Goal: Task Accomplishment & Management: Use online tool/utility

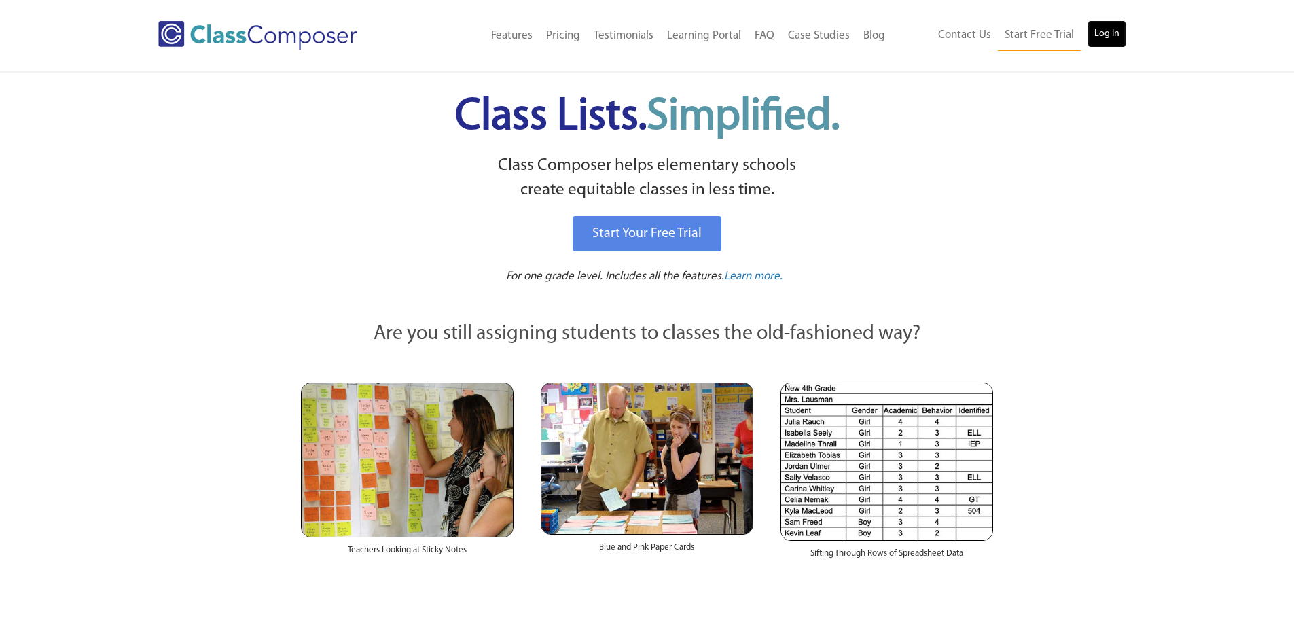
drag, startPoint x: 0, startPoint y: 0, endPoint x: 1108, endPoint y: 37, distance: 1108.2
click at [1106, 37] on link "Log In" at bounding box center [1106, 33] width 39 height 27
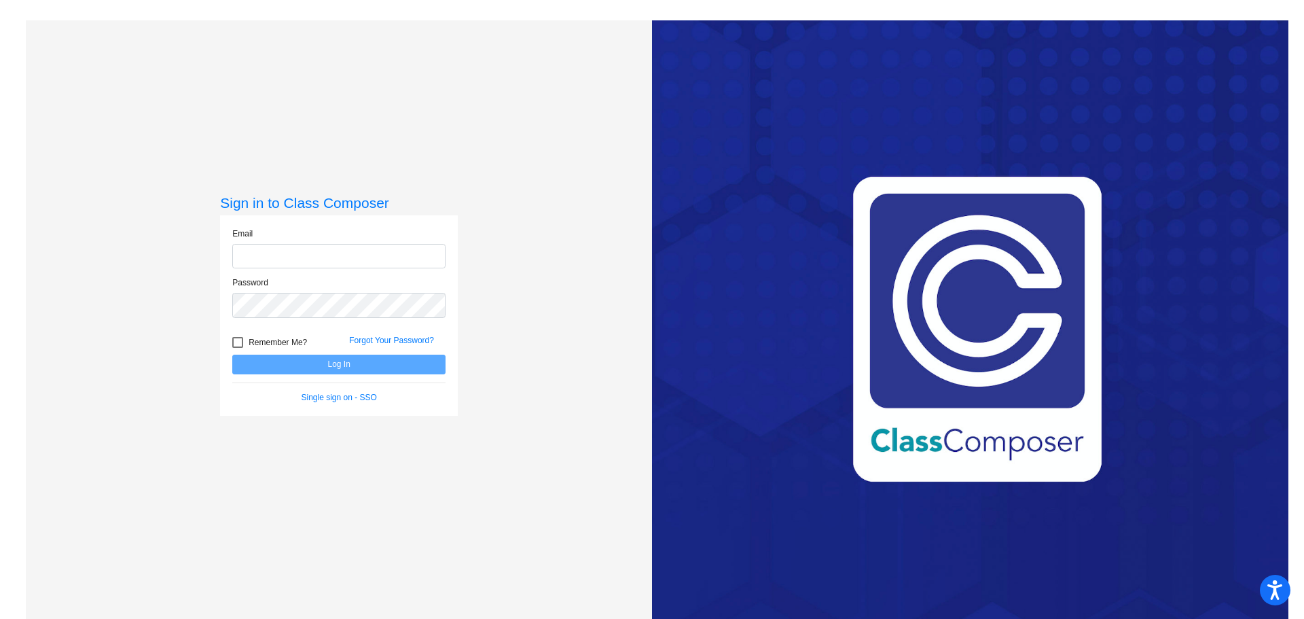
type input "dsimpson@mail.meridian223.org"
click at [337, 355] on form "Email dsimpson@mail.meridian223.org Password Remember Me? Forgot Your Password?…" at bounding box center [338, 315] width 213 height 176
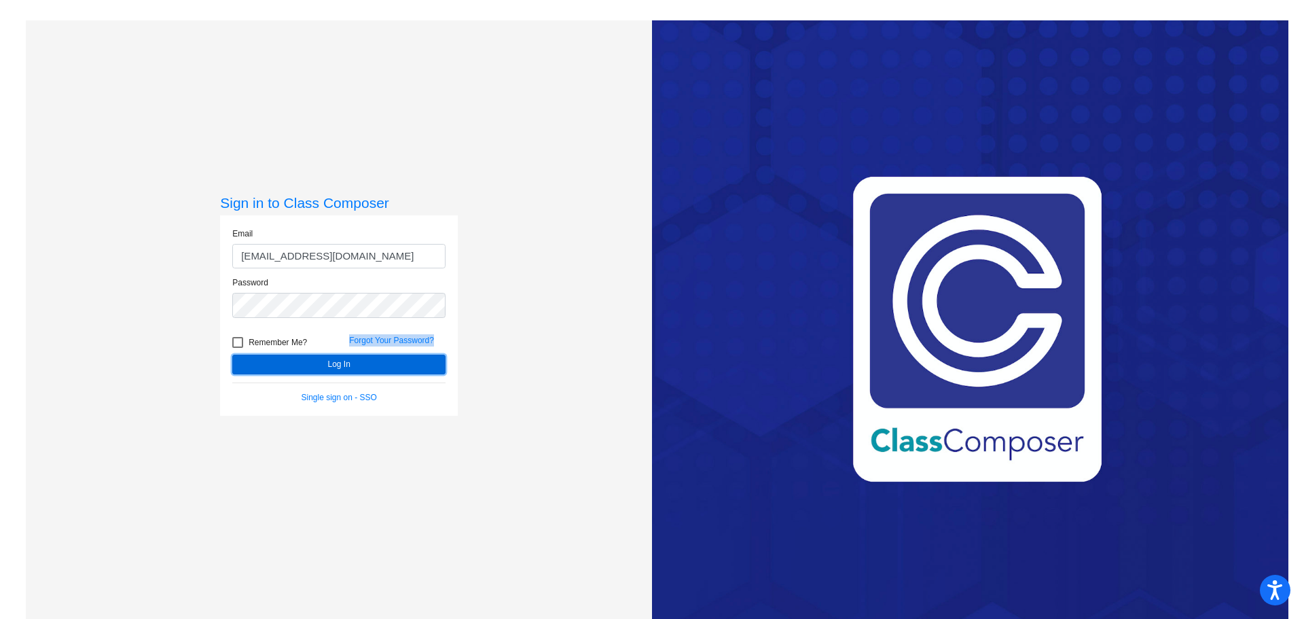
click at [337, 366] on button "Log In" at bounding box center [338, 364] width 213 height 20
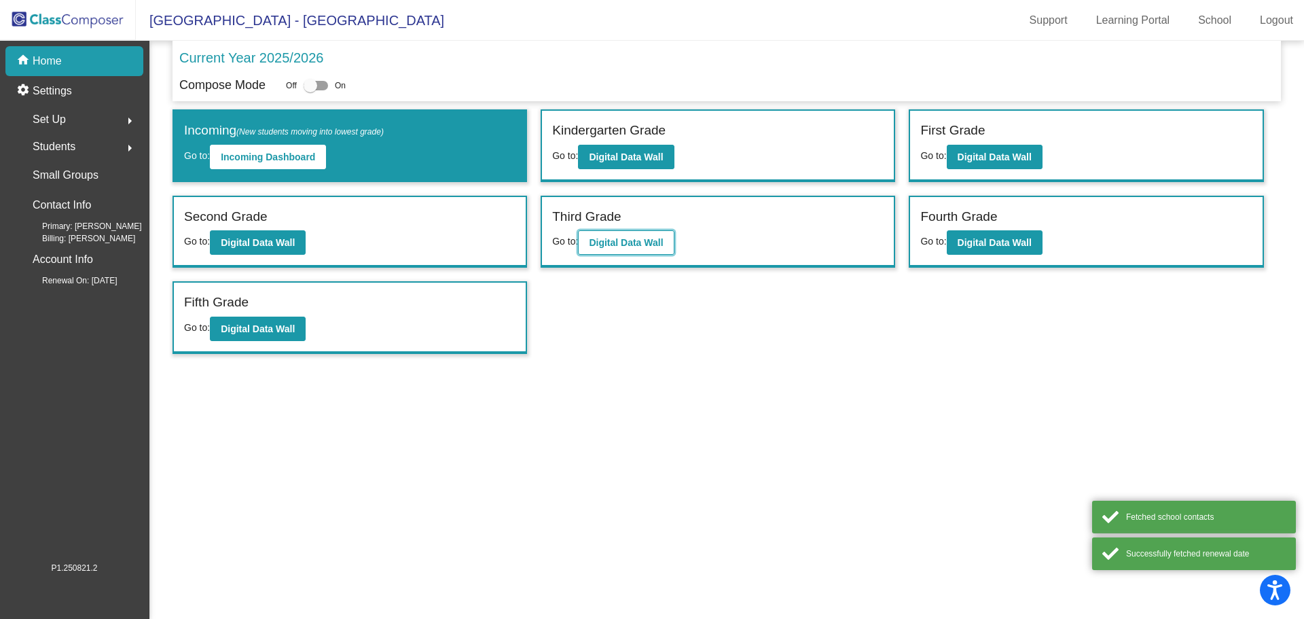
click at [635, 246] on b "Digital Data Wall" at bounding box center [626, 242] width 74 height 11
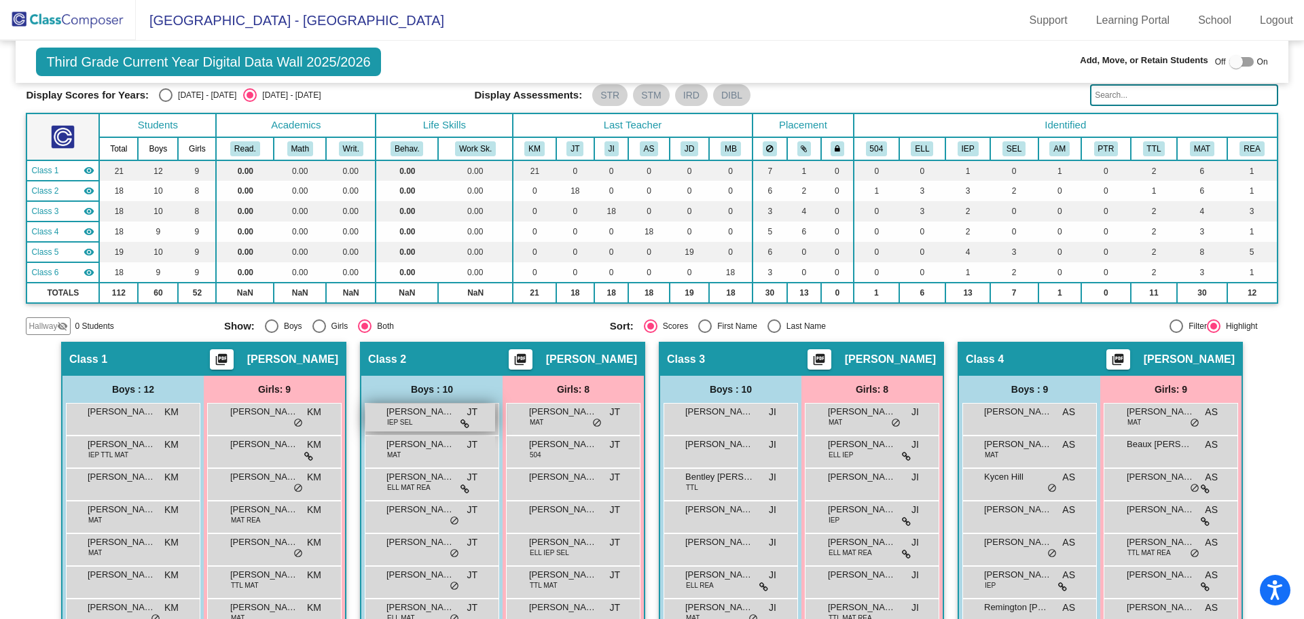
scroll to position [136, 0]
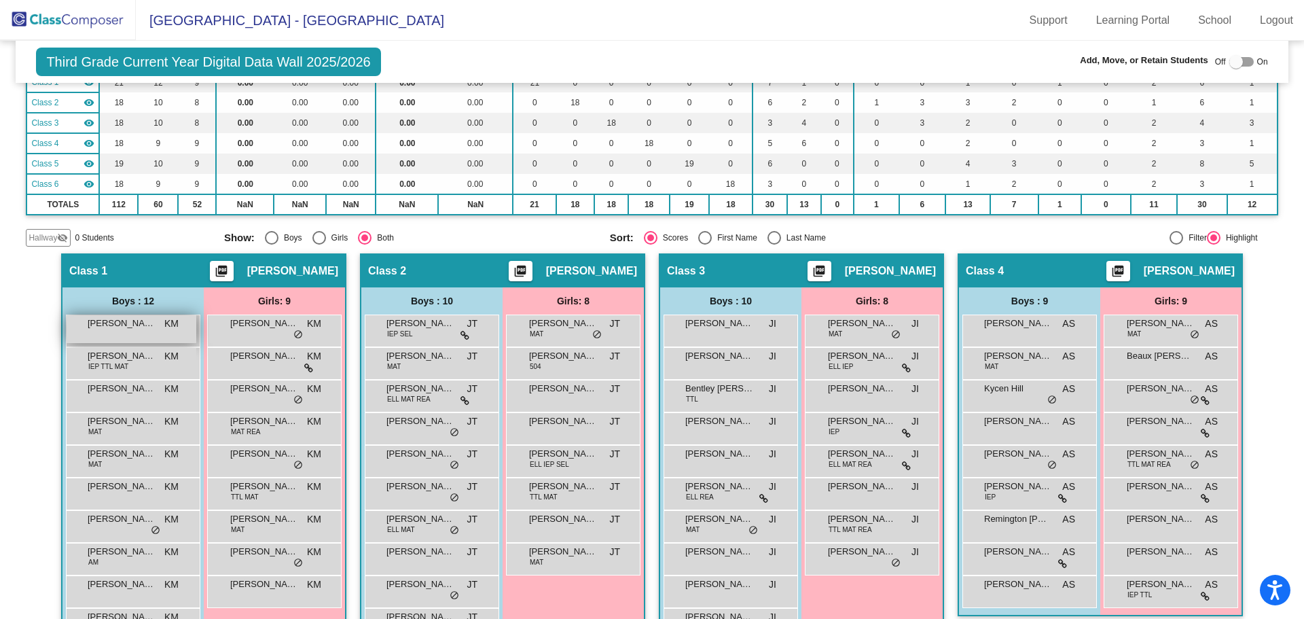
click at [147, 329] on span "August Vavra" at bounding box center [122, 323] width 68 height 14
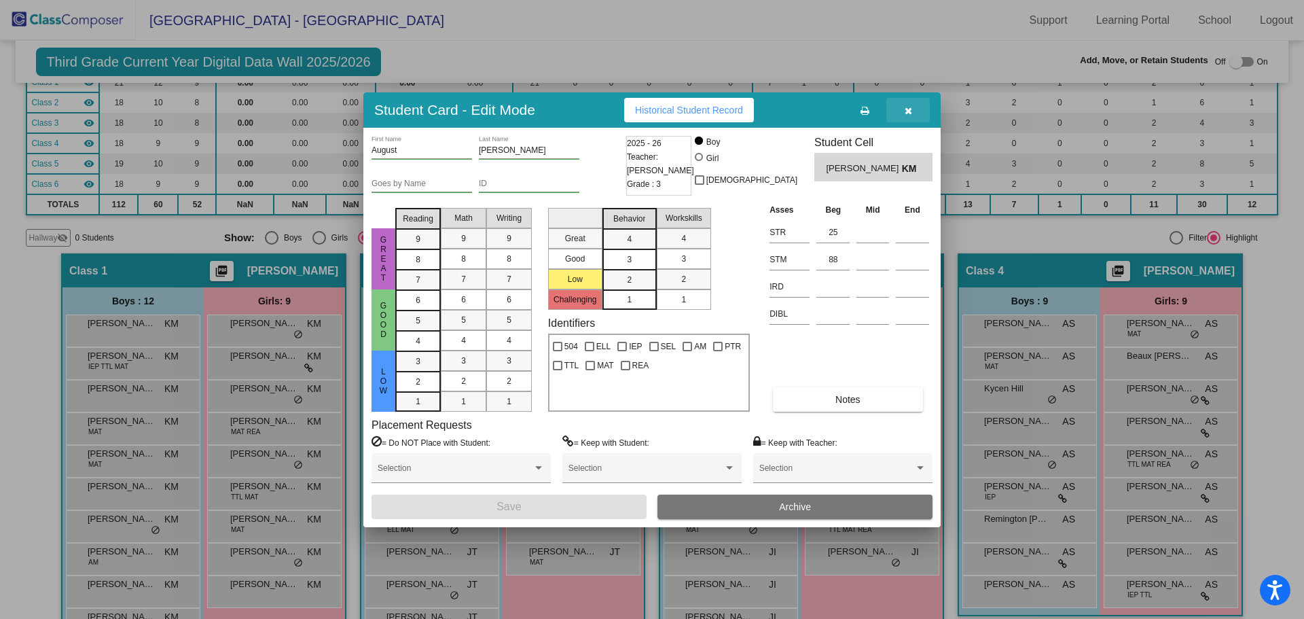
click at [915, 110] on button "button" at bounding box center [907, 110] width 43 height 24
